Goal: Navigation & Orientation: Find specific page/section

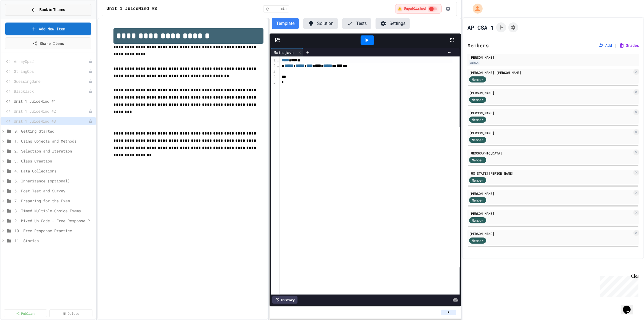
click at [47, 10] on span "Back to Teams" at bounding box center [52, 10] width 26 height 6
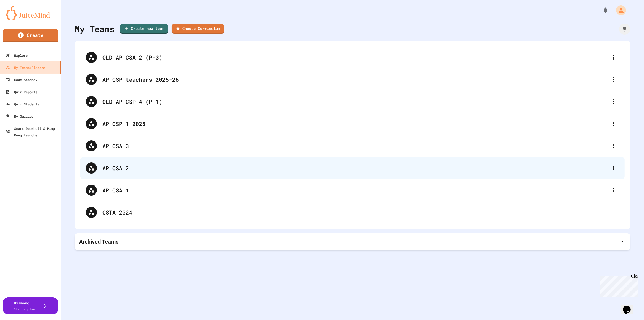
click at [128, 170] on div "AP CSA 2" at bounding box center [354, 168] width 505 height 8
